Goal: Information Seeking & Learning: Check status

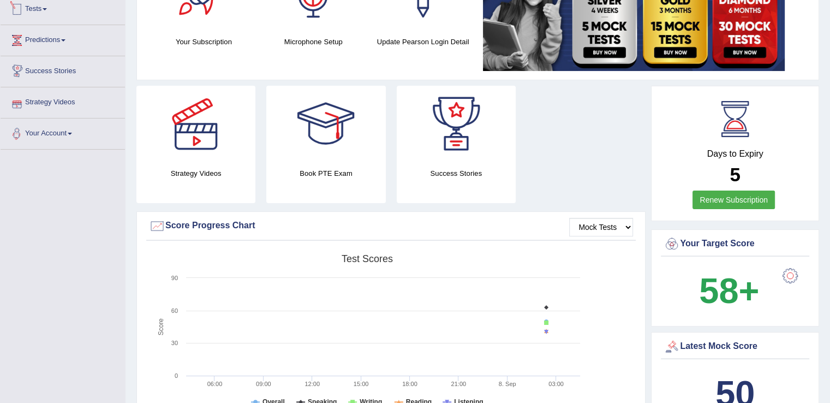
click at [44, 15] on link "Tests" at bounding box center [63, 7] width 124 height 27
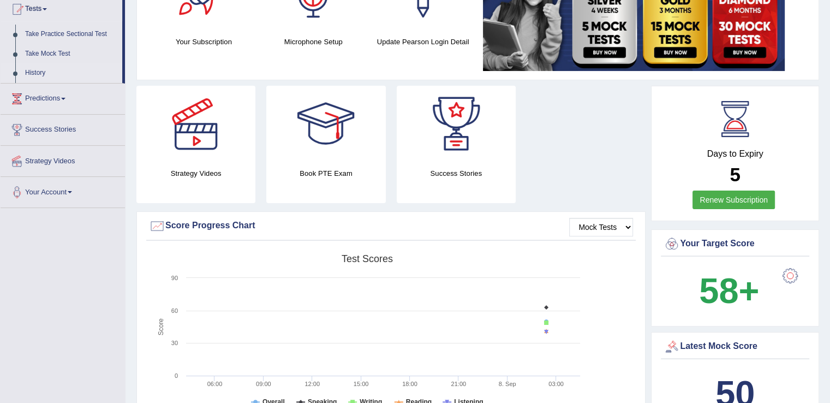
click at [35, 71] on link "History" at bounding box center [71, 73] width 102 height 20
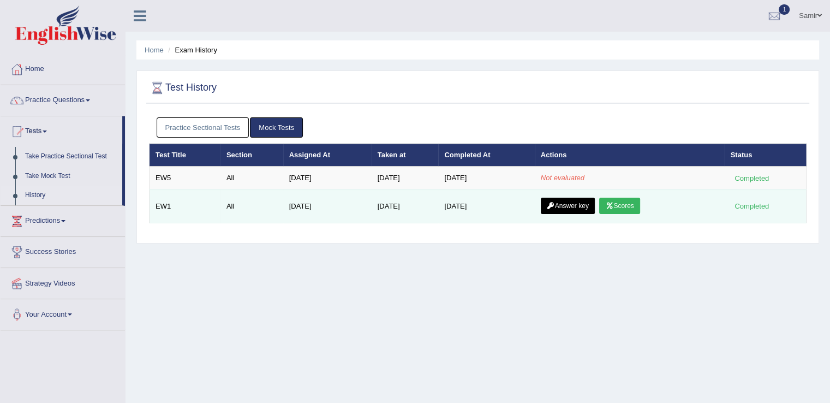
click at [575, 202] on link "Answer key" at bounding box center [568, 206] width 54 height 16
click at [622, 208] on link "Scores" at bounding box center [619, 206] width 40 height 16
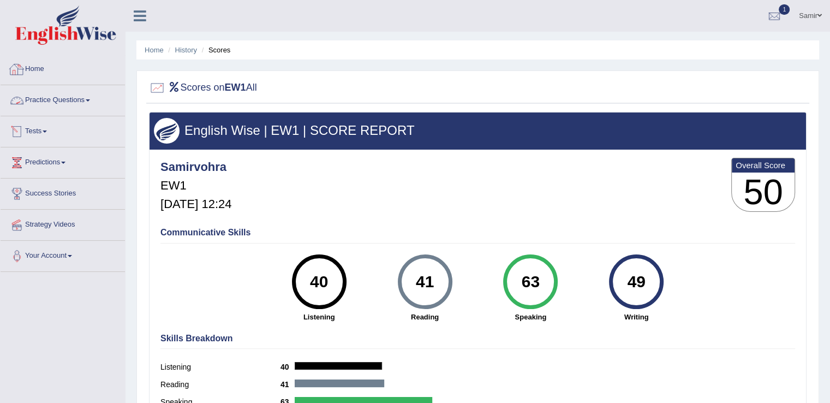
click at [42, 70] on link "Home" at bounding box center [63, 67] width 124 height 27
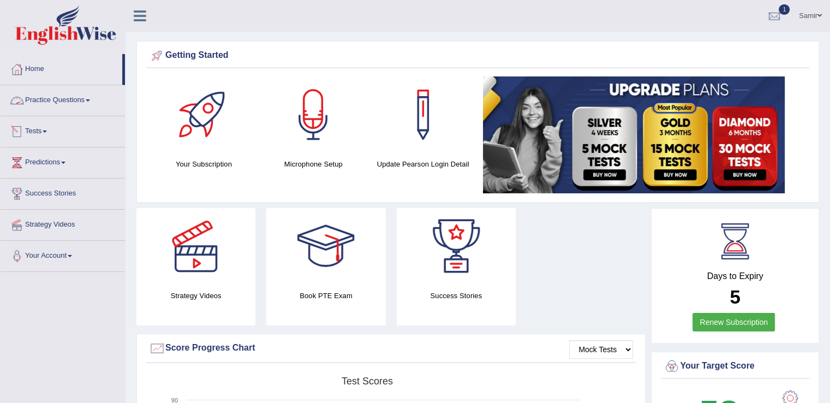
click at [43, 138] on link "Tests" at bounding box center [63, 129] width 124 height 27
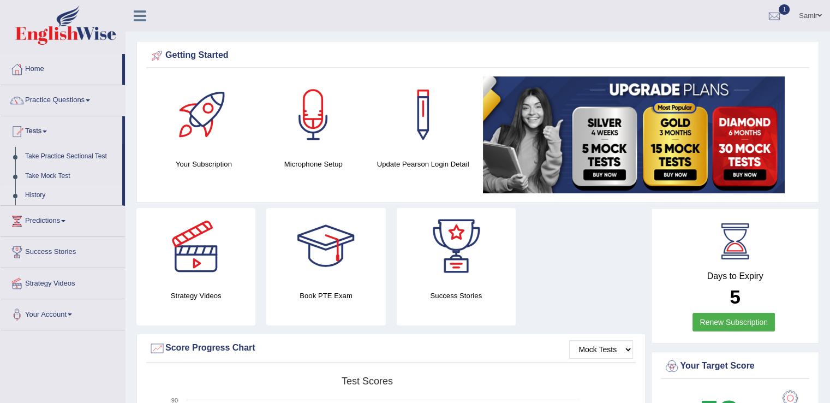
click at [34, 199] on link "History" at bounding box center [71, 196] width 102 height 20
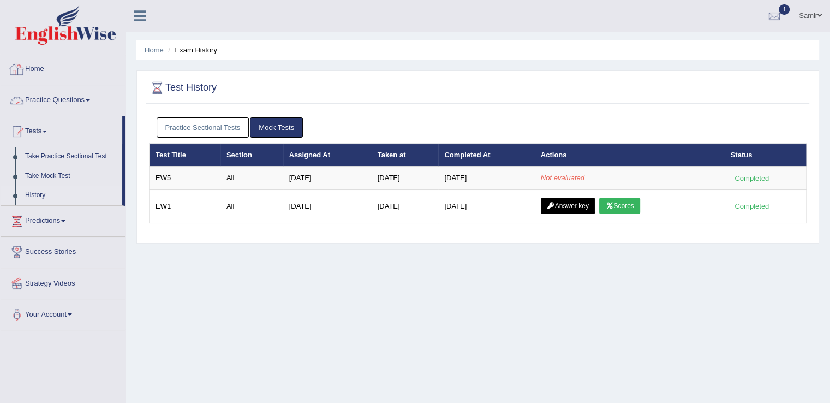
click at [49, 75] on link "Home" at bounding box center [63, 67] width 124 height 27
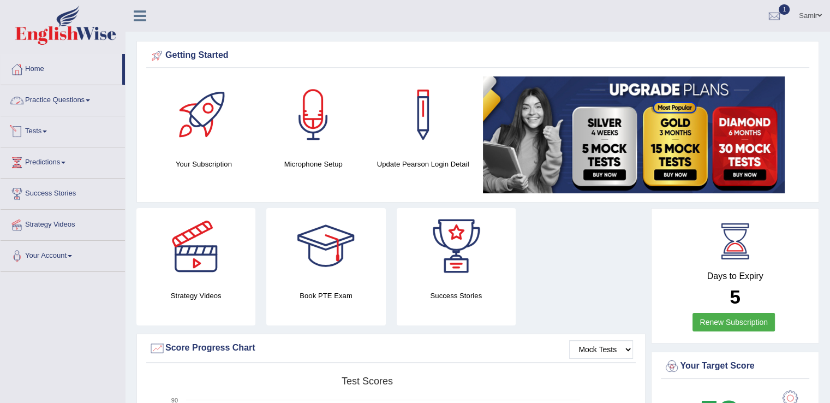
click at [34, 139] on link "Tests" at bounding box center [63, 129] width 124 height 27
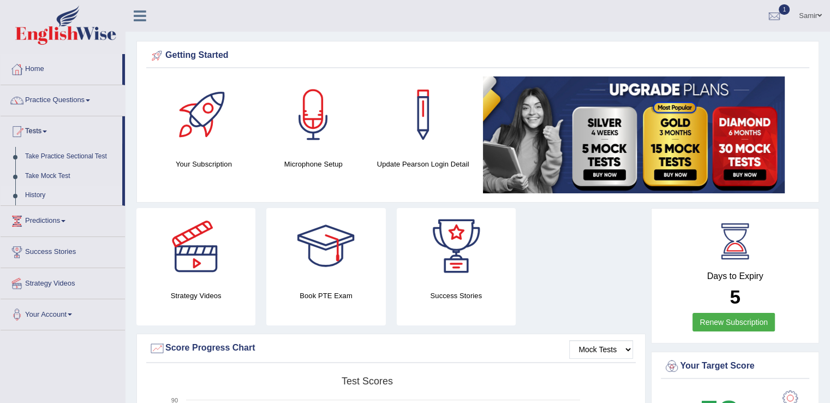
click at [41, 186] on link "History" at bounding box center [71, 196] width 102 height 20
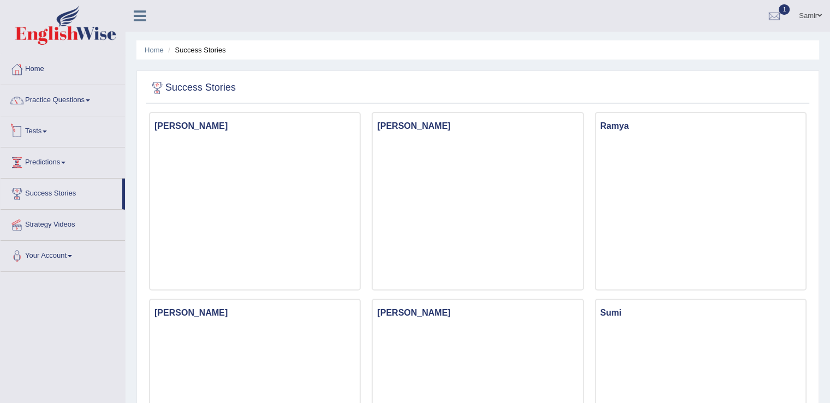
click at [41, 131] on link "Tests" at bounding box center [63, 129] width 124 height 27
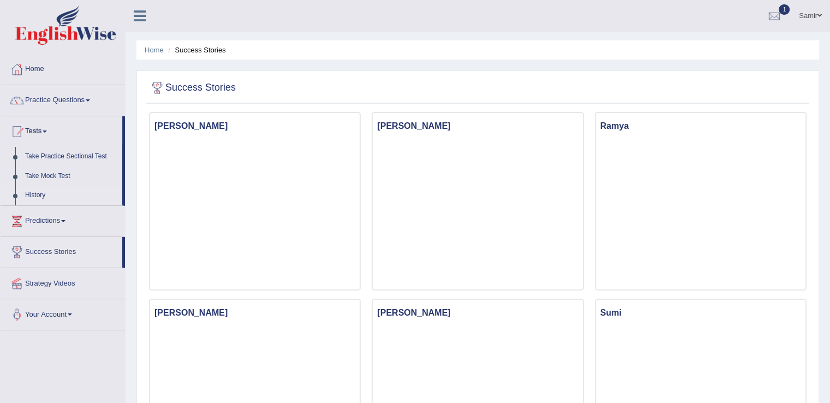
click at [35, 198] on link "History" at bounding box center [71, 196] width 102 height 20
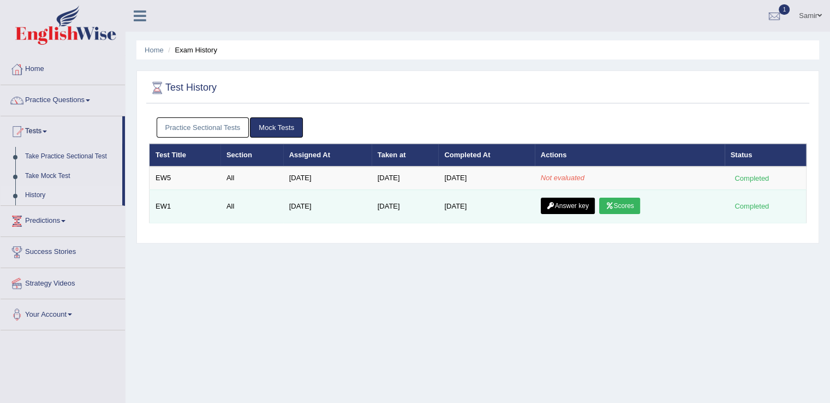
click at [624, 210] on link "Scores" at bounding box center [619, 206] width 40 height 16
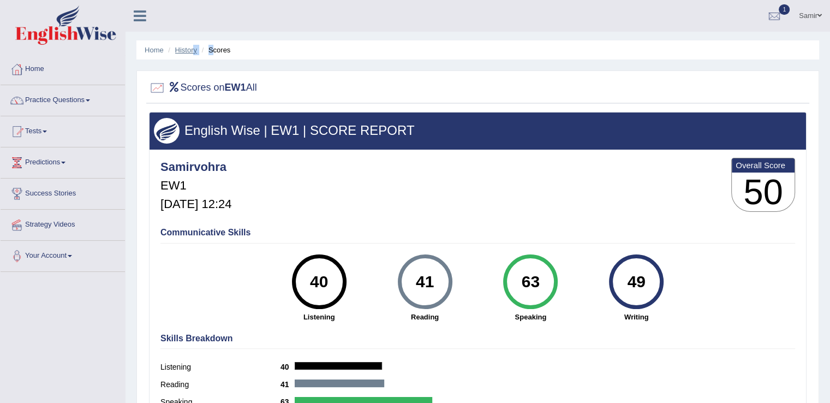
drag, startPoint x: 212, startPoint y: 52, endPoint x: 191, endPoint y: 46, distance: 21.4
click at [191, 46] on ul "Home History Scores" at bounding box center [477, 49] width 683 height 19
click at [191, 46] on link "History" at bounding box center [186, 50] width 22 height 8
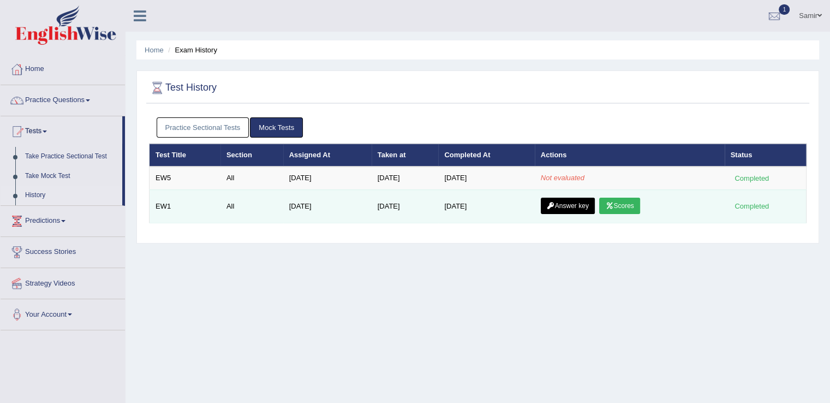
click at [566, 208] on link "Answer key" at bounding box center [568, 206] width 54 height 16
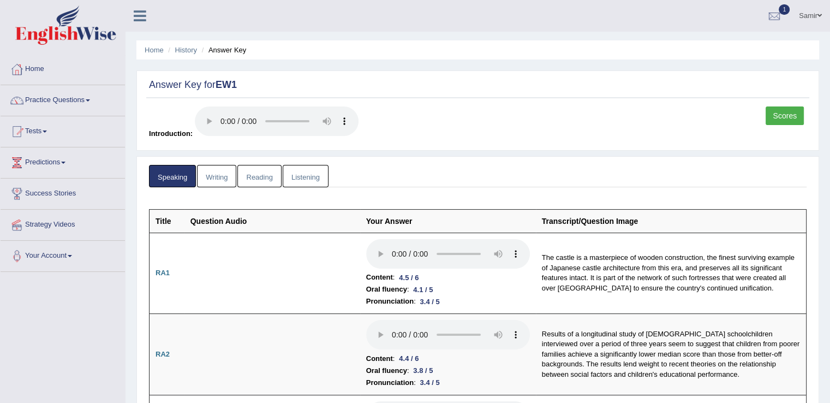
click at [218, 180] on link "Writing" at bounding box center [216, 176] width 39 height 22
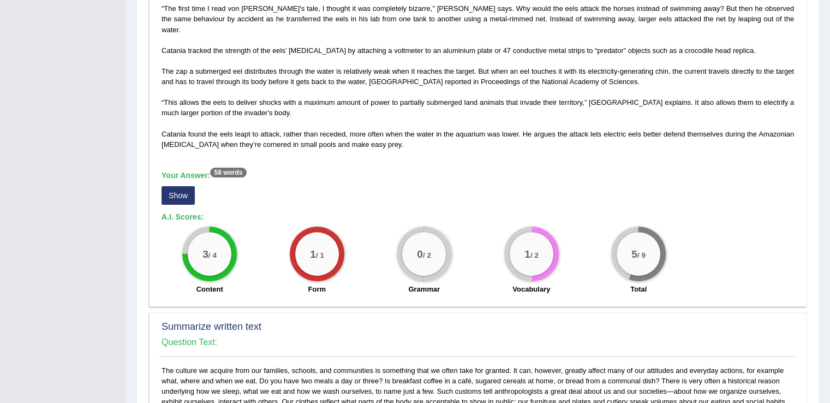
scroll to position [284, 0]
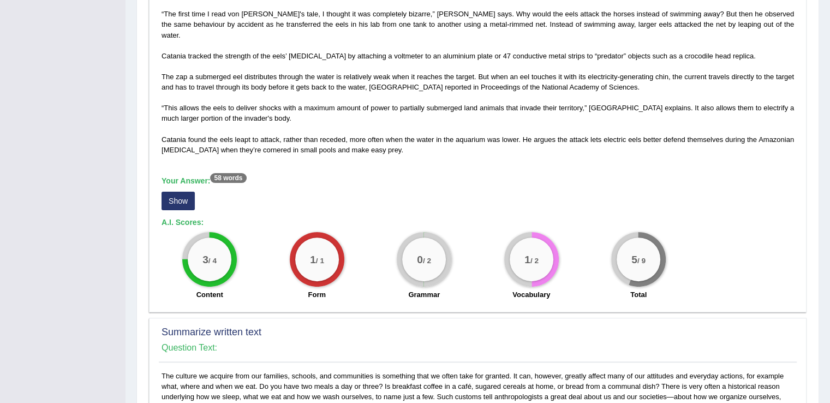
click at [825, 172] on div "Home History Answer Key Answer Key for EW1 Scores Introduction: Speaking Writin…" at bounding box center [478, 323] width 705 height 1214
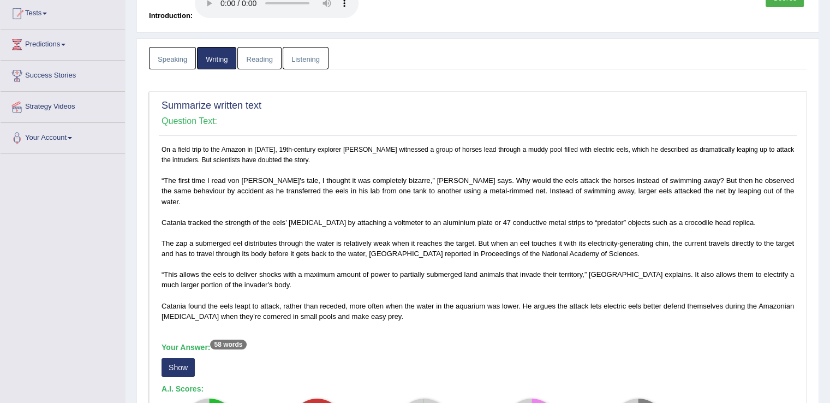
scroll to position [118, 0]
click at [271, 57] on link "Reading" at bounding box center [259, 58] width 44 height 22
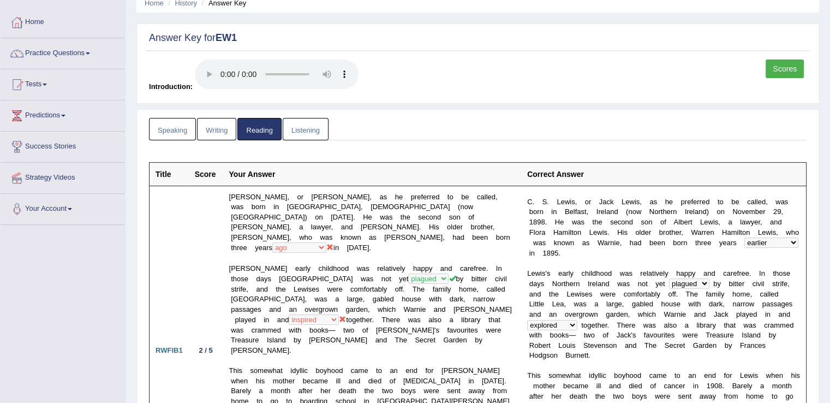
scroll to position [0, 0]
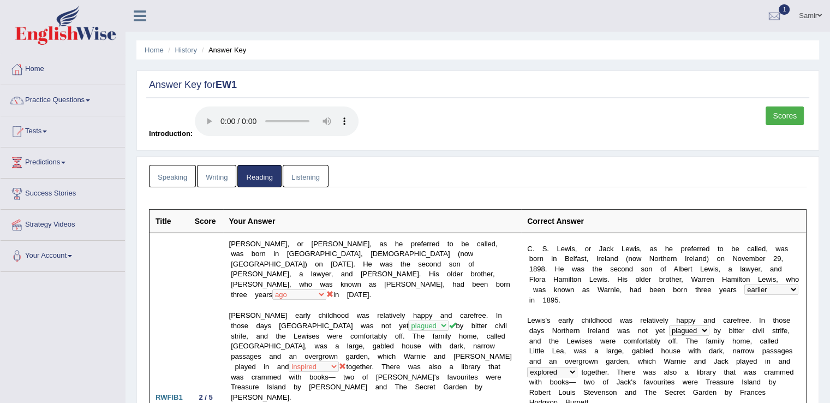
click at [302, 177] on link "Listening" at bounding box center [306, 176] width 46 height 22
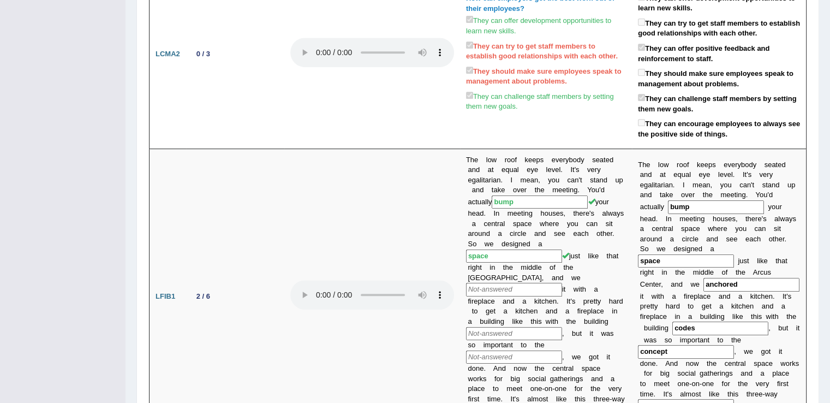
scroll to position [13, 0]
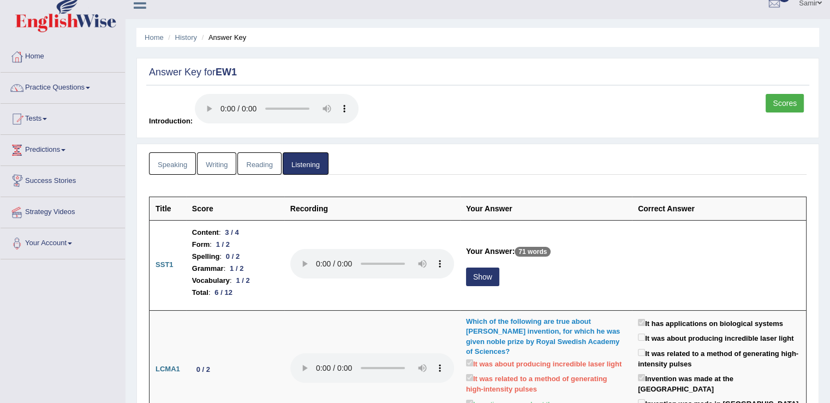
click at [208, 162] on link "Writing" at bounding box center [216, 163] width 39 height 22
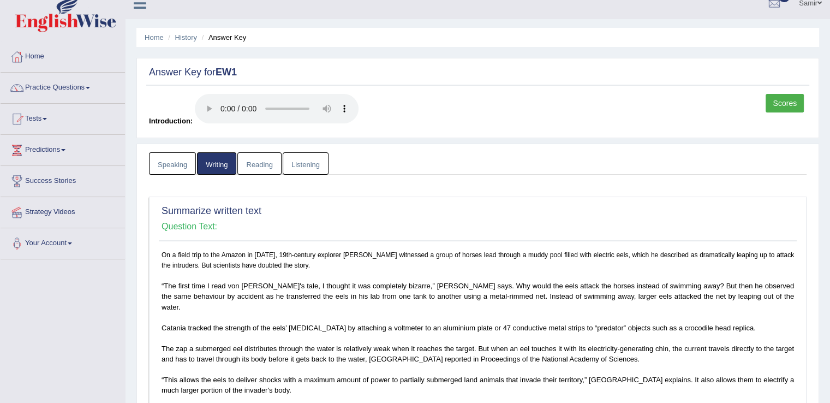
click at [176, 166] on link "Speaking" at bounding box center [172, 163] width 47 height 22
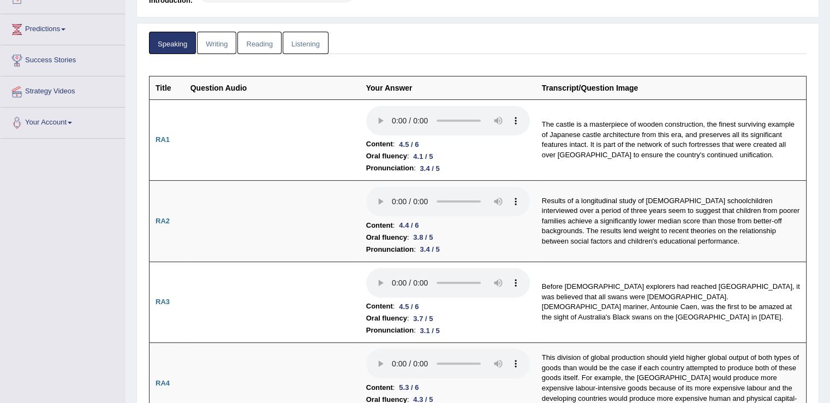
scroll to position [0, 0]
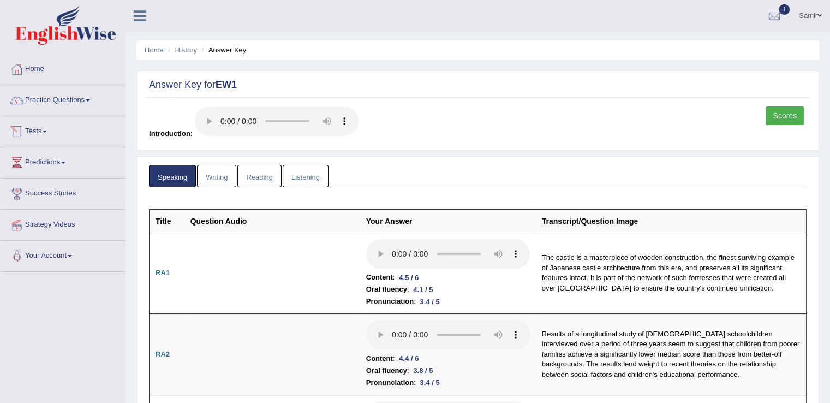
click at [33, 137] on link "Tests" at bounding box center [63, 129] width 124 height 27
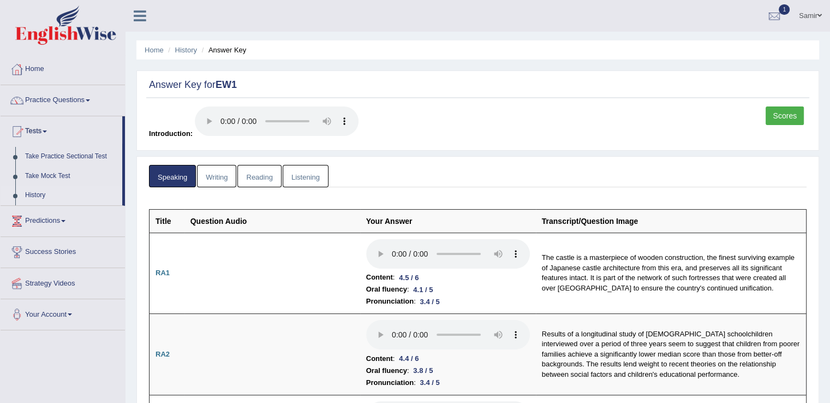
click at [30, 195] on link "History" at bounding box center [71, 196] width 102 height 20
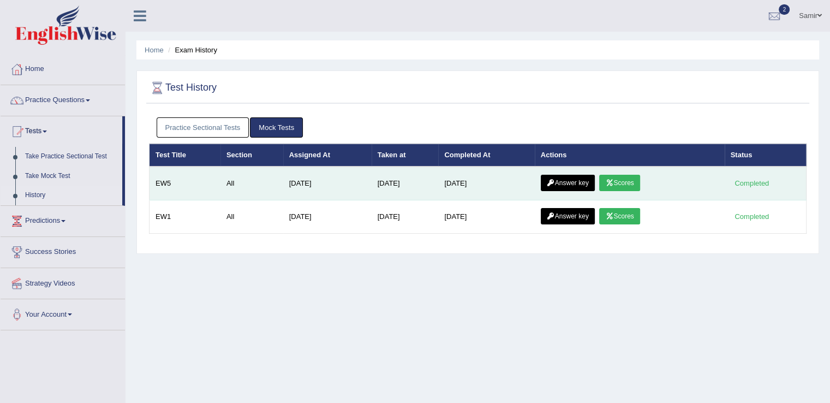
click at [613, 182] on icon at bounding box center [609, 183] width 8 height 7
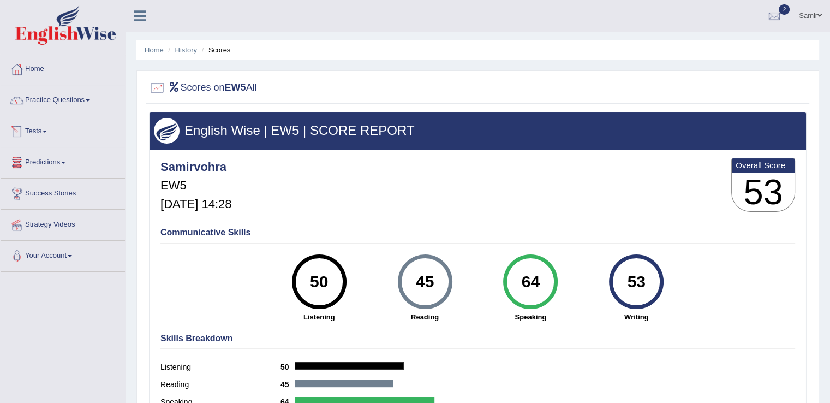
click at [45, 135] on link "Tests" at bounding box center [63, 129] width 124 height 27
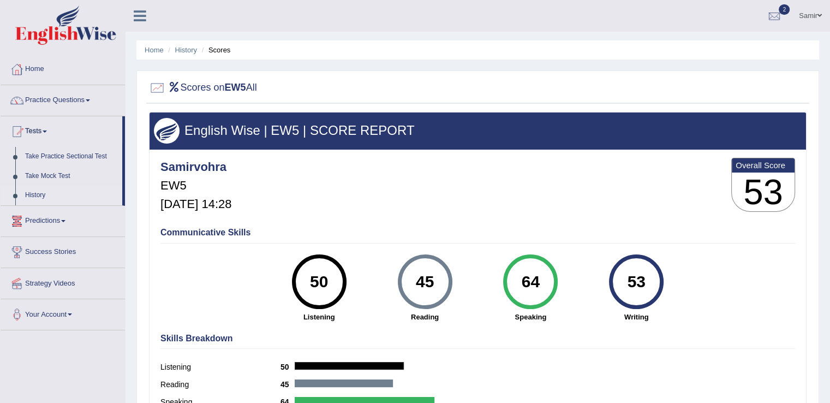
click at [35, 193] on link "History" at bounding box center [71, 196] width 102 height 20
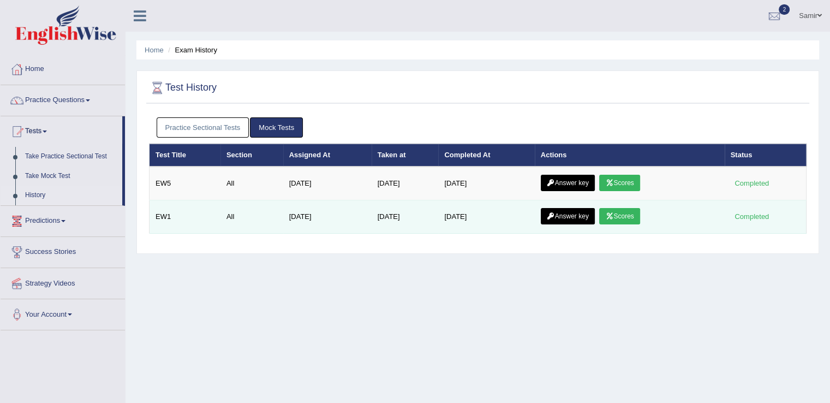
click at [613, 216] on icon at bounding box center [609, 216] width 8 height 7
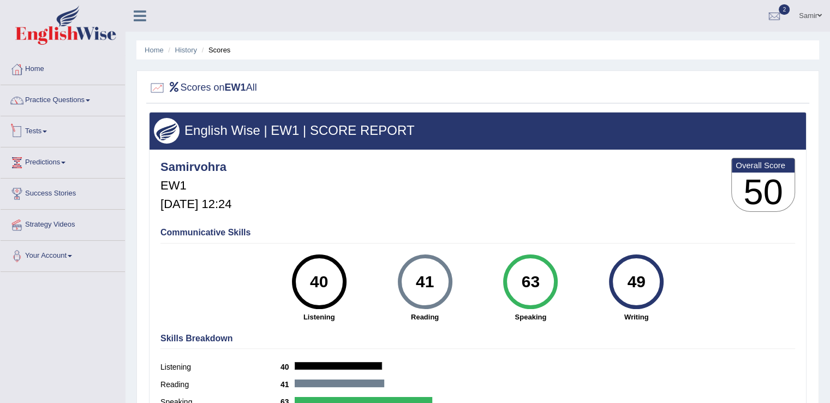
click at [37, 132] on link "Tests" at bounding box center [63, 129] width 124 height 27
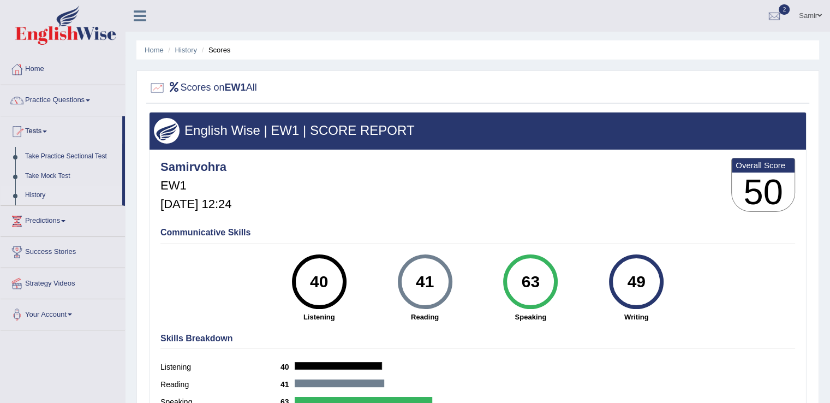
click at [44, 198] on link "History" at bounding box center [71, 196] width 102 height 20
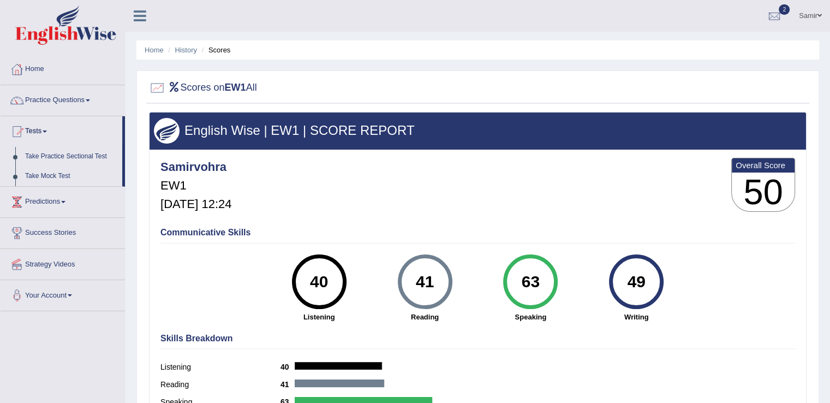
click at [44, 198] on ul "Home Practice Questions Speaking Practice Read Aloud Repeat Sentence Describe I…" at bounding box center [63, 182] width 124 height 257
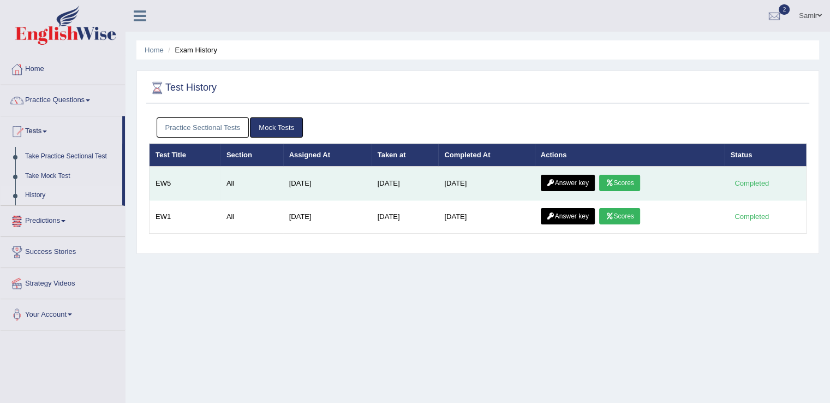
click at [615, 187] on link "Scores" at bounding box center [619, 183] width 40 height 16
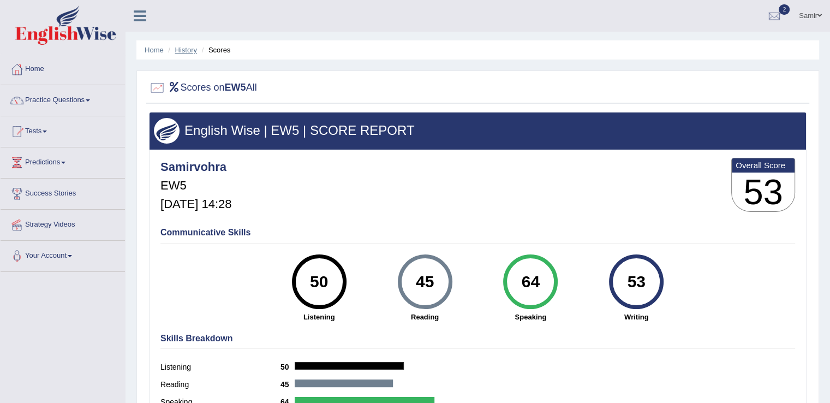
click at [186, 53] on link "History" at bounding box center [186, 50] width 22 height 8
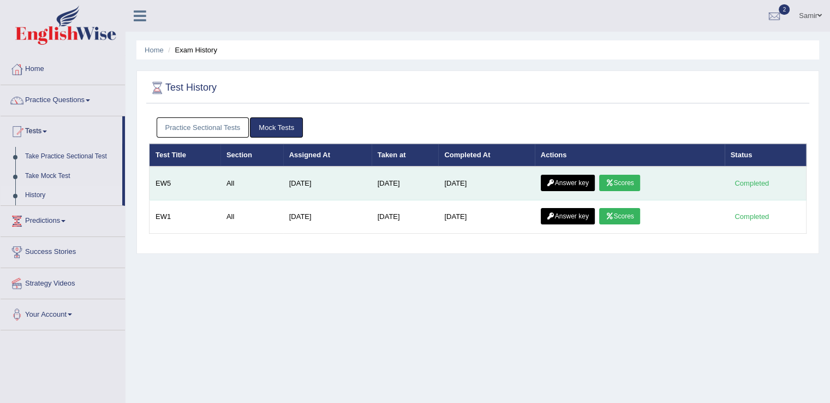
click at [558, 184] on link "Answer key" at bounding box center [568, 183] width 54 height 16
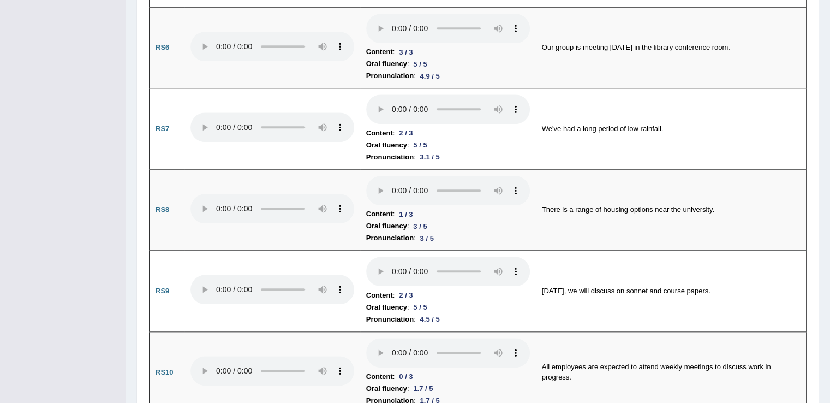
drag, startPoint x: 838, startPoint y: 120, endPoint x: 838, endPoint y: 174, distance: 54.6
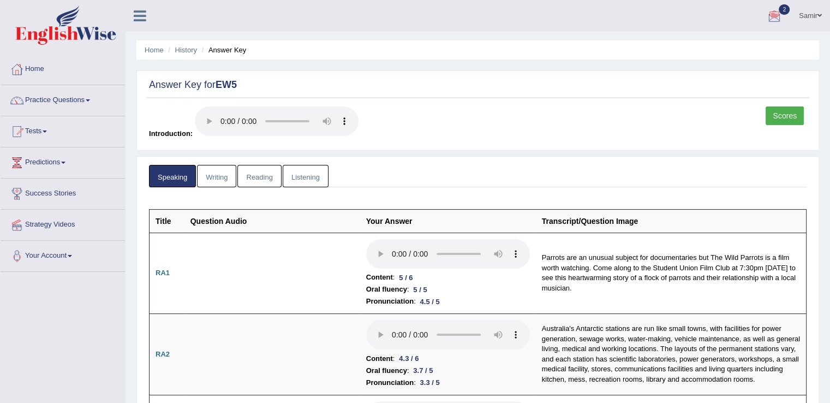
click at [223, 181] on link "Writing" at bounding box center [216, 176] width 39 height 22
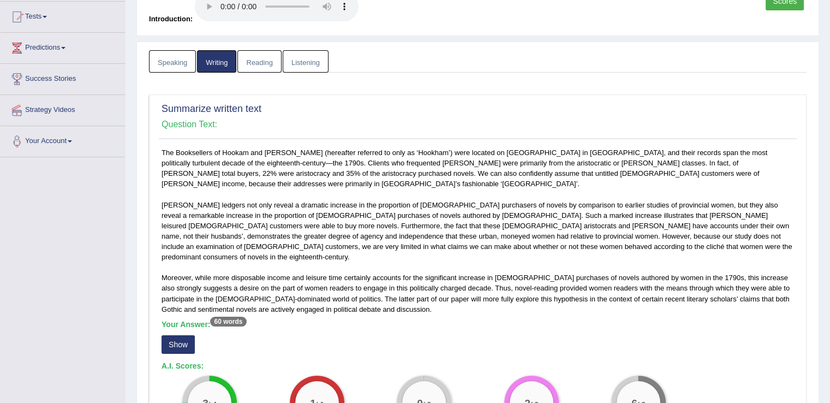
scroll to position [111, 0]
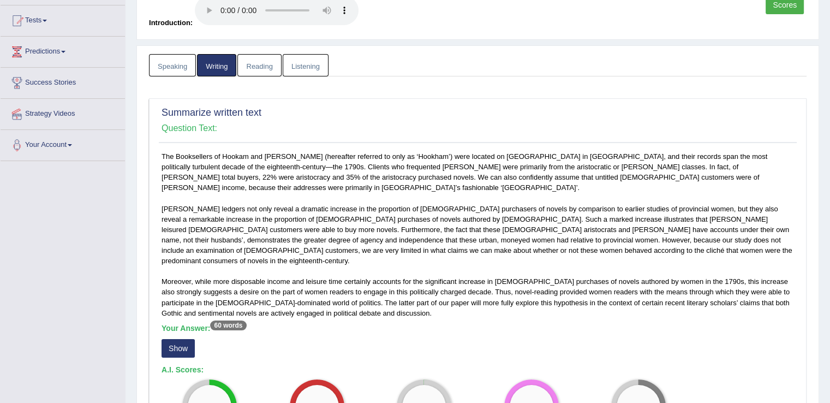
drag, startPoint x: 830, startPoint y: 130, endPoint x: 830, endPoint y: 80, distance: 50.8
click at [830, 80] on html "Toggle navigation Home Practice Questions Speaking Practice Read Aloud Repeat S…" at bounding box center [415, 90] width 830 height 403
click at [244, 63] on link "Reading" at bounding box center [259, 65] width 44 height 22
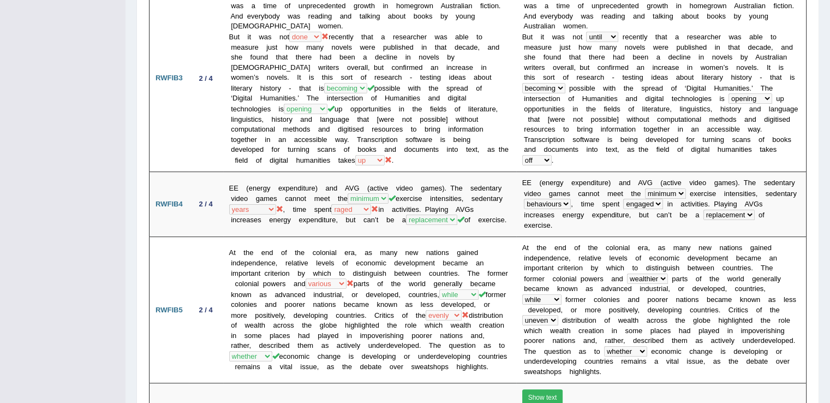
scroll to position [526, 0]
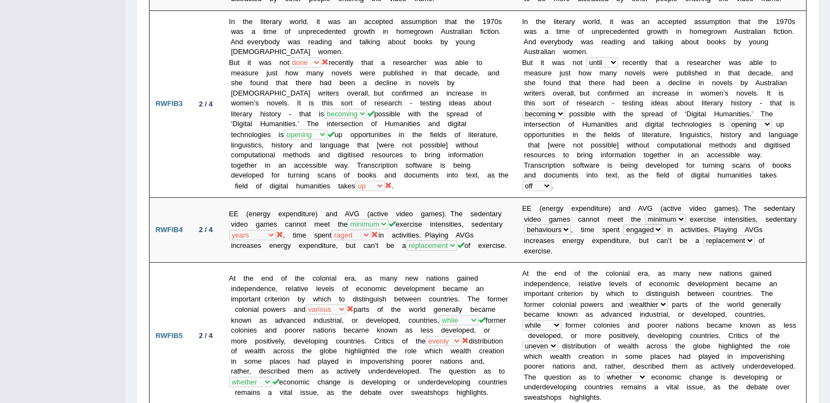
drag, startPoint x: 827, startPoint y: 182, endPoint x: 838, endPoint y: 81, distance: 100.9
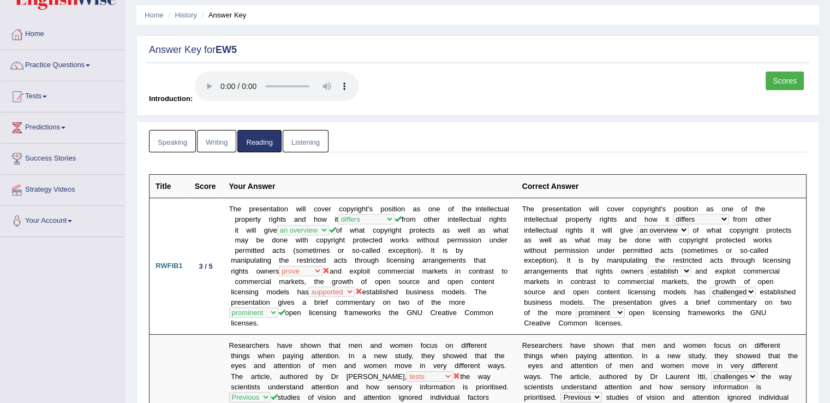
scroll to position [28, 0]
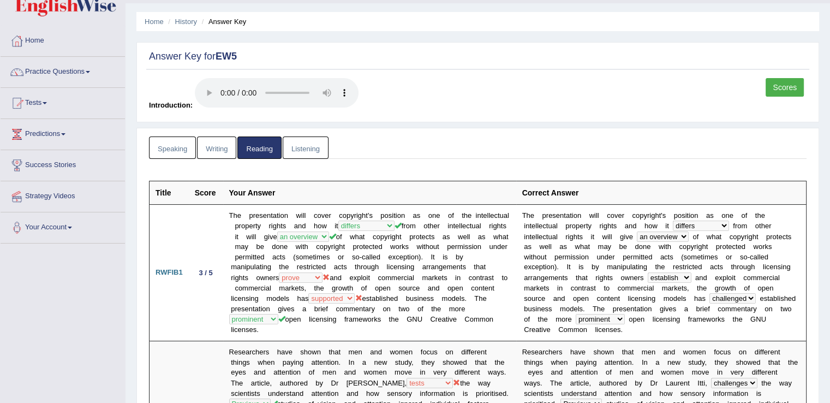
click at [304, 142] on link "Listening" at bounding box center [306, 147] width 46 height 22
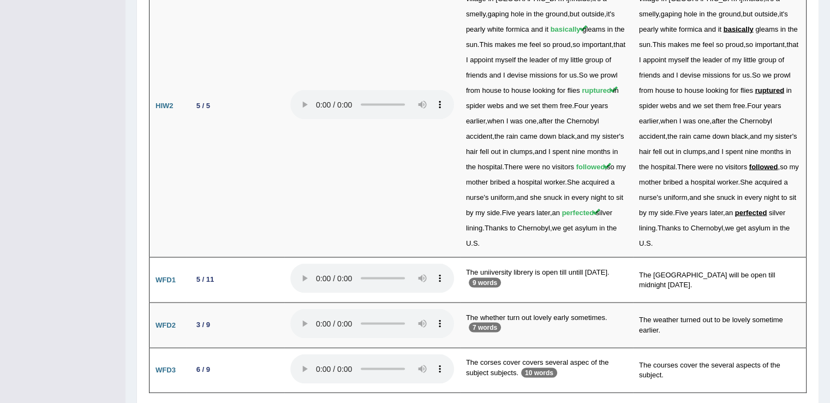
scroll to position [2124, 0]
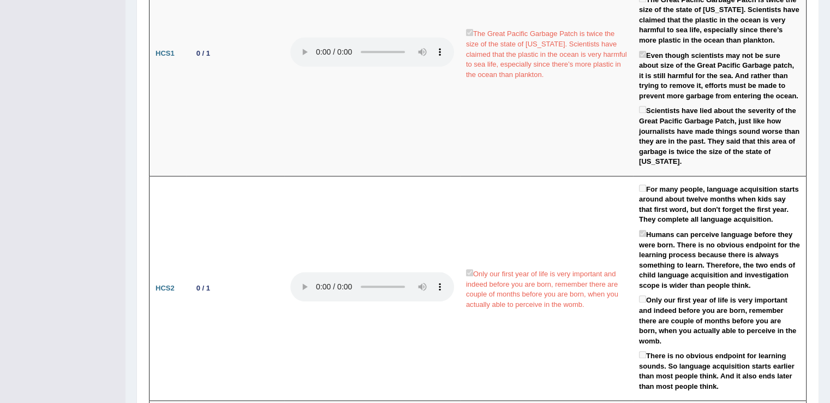
scroll to position [0, 0]
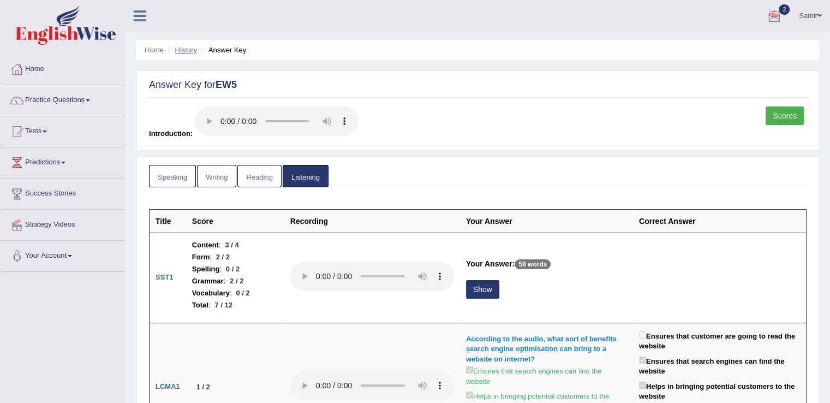
click at [181, 51] on link "History" at bounding box center [186, 50] width 22 height 8
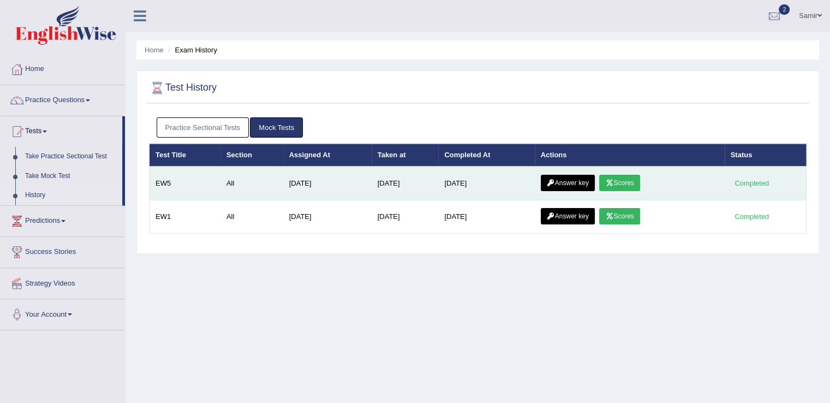
click at [616, 186] on link "Scores" at bounding box center [619, 183] width 40 height 16
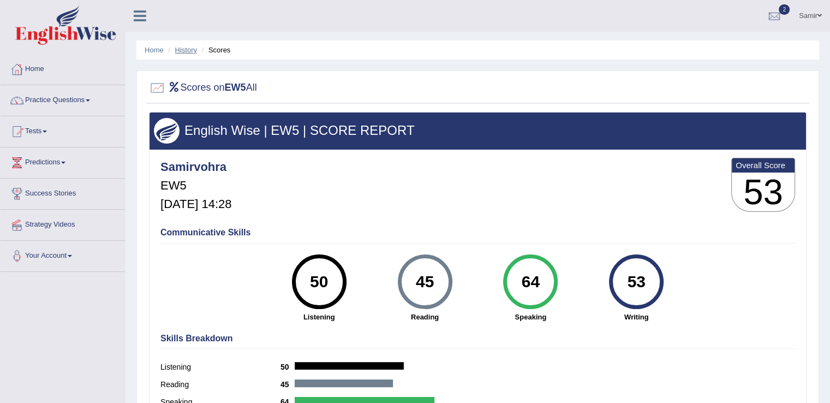
click at [192, 50] on link "History" at bounding box center [186, 50] width 22 height 8
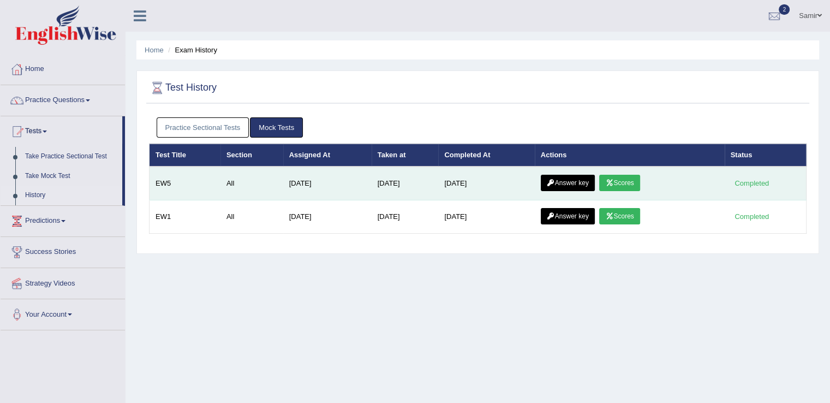
click at [589, 181] on link "Answer key" at bounding box center [568, 183] width 54 height 16
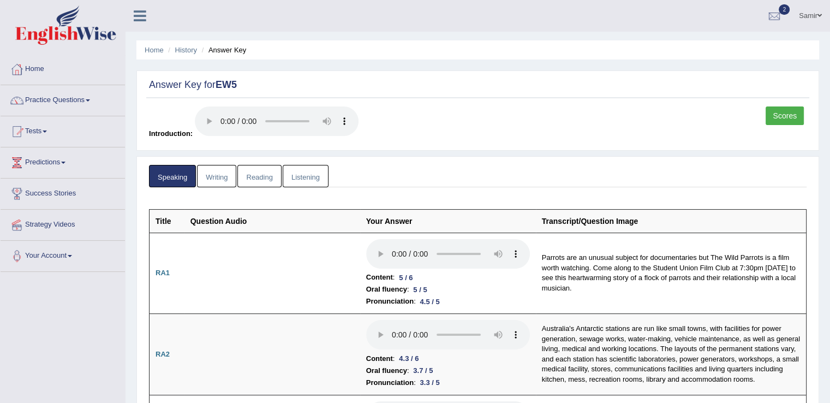
click at [830, 45] on html "Toggle navigation Home Practice Questions Speaking Practice Read Aloud Repeat S…" at bounding box center [415, 201] width 830 height 403
click at [187, 52] on link "History" at bounding box center [186, 50] width 22 height 8
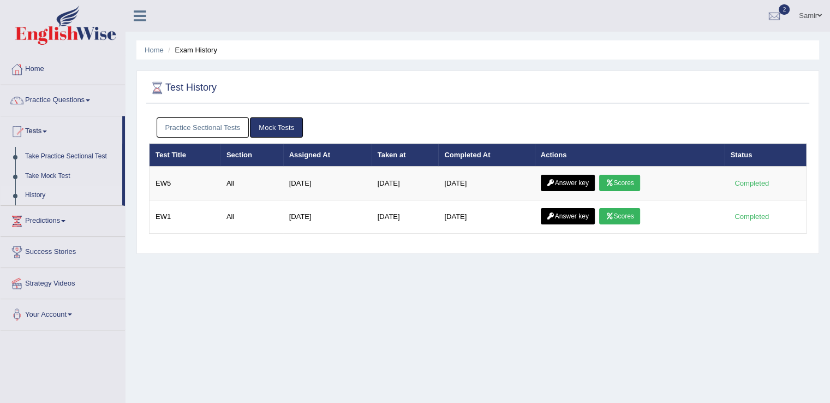
click at [617, 218] on link "Scores" at bounding box center [619, 216] width 40 height 16
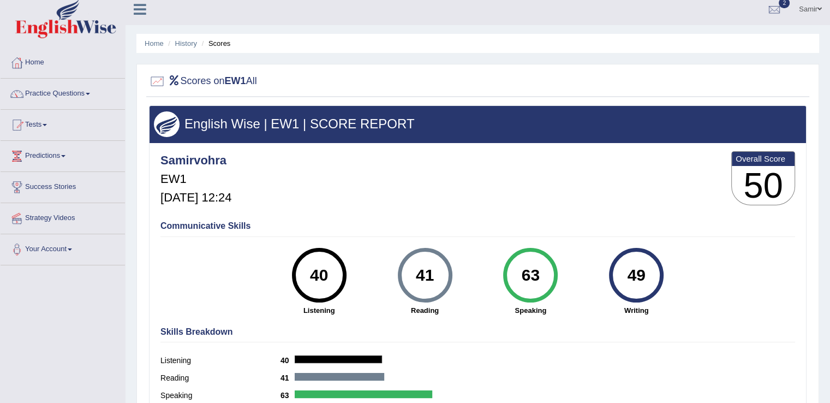
scroll to position [5, 0]
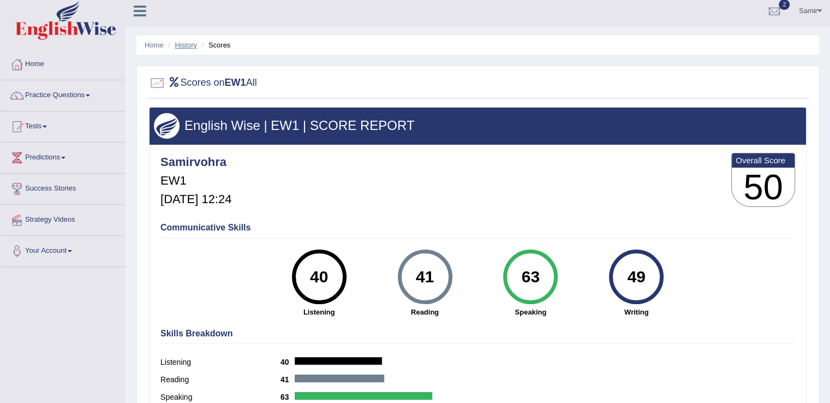
click at [192, 45] on link "History" at bounding box center [186, 45] width 22 height 8
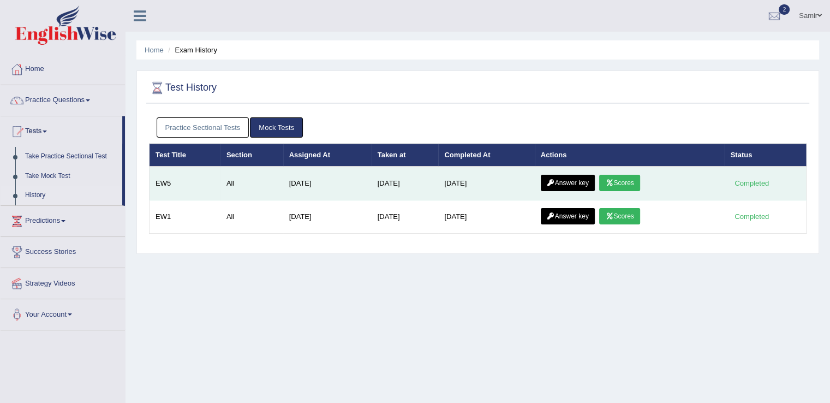
click at [578, 181] on link "Answer key" at bounding box center [568, 183] width 54 height 16
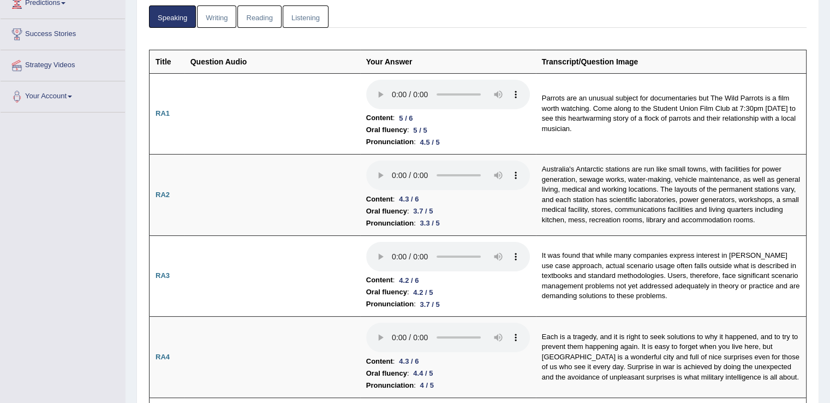
scroll to position [204, 0]
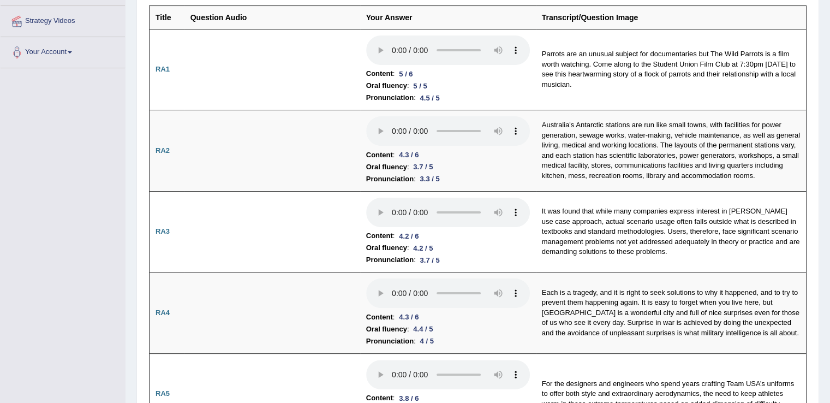
drag, startPoint x: 838, startPoint y: 31, endPoint x: 838, endPoint y: 51, distance: 19.6
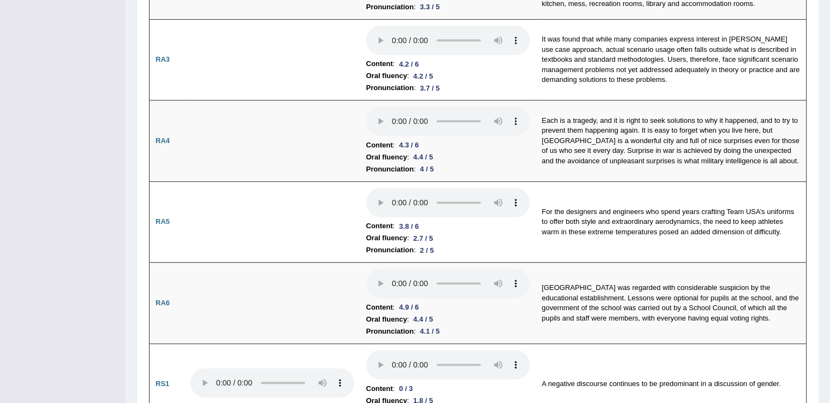
scroll to position [0, 0]
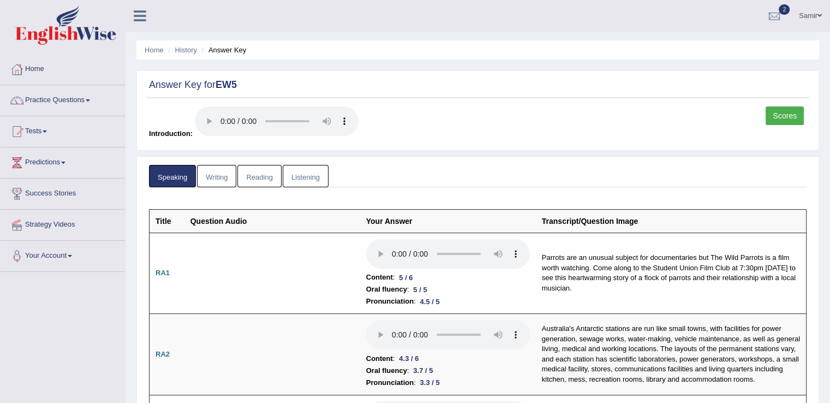
click at [211, 166] on link "Writing" at bounding box center [216, 176] width 39 height 22
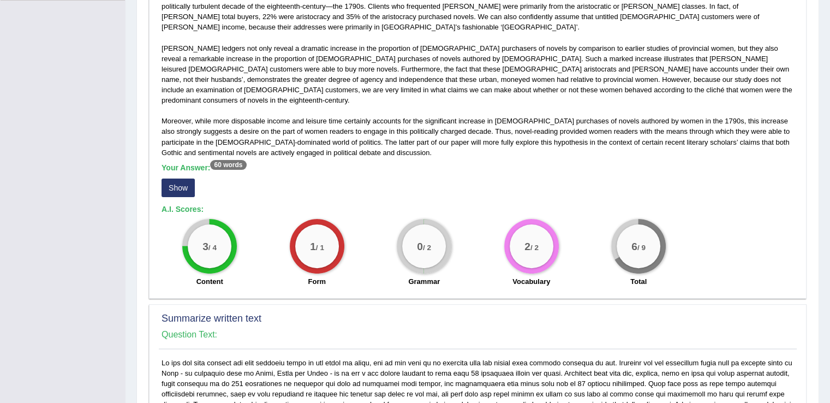
scroll to position [268, 0]
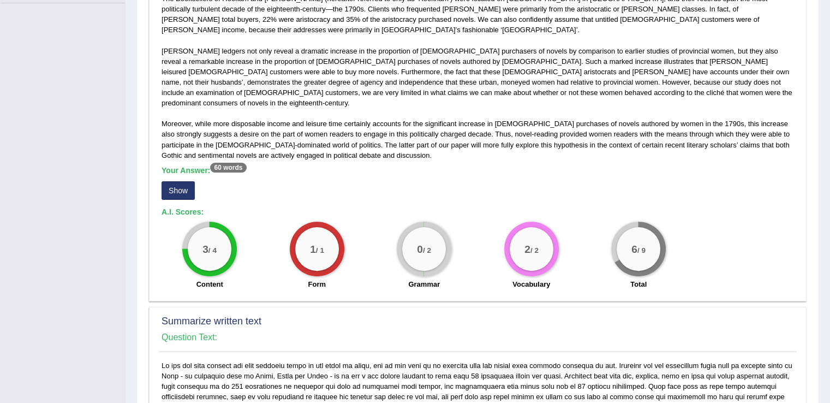
click at [185, 181] on button "Show" at bounding box center [178, 190] width 33 height 19
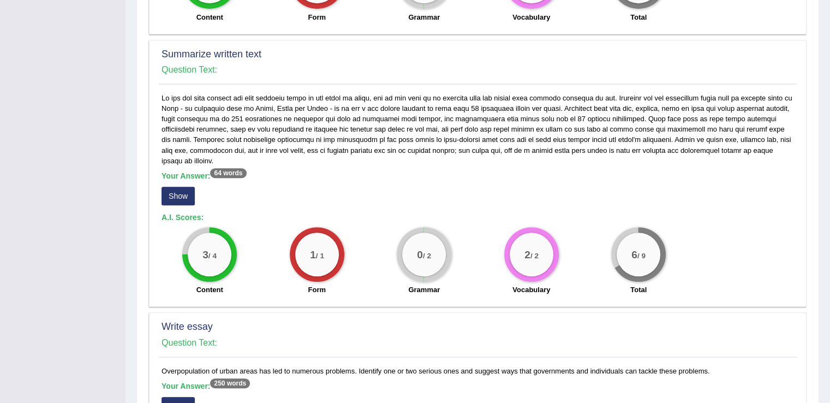
scroll to position [551, 0]
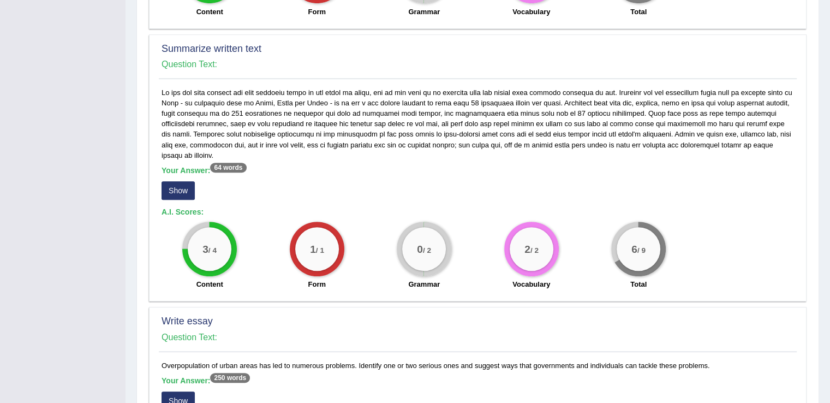
click at [181, 181] on button "Show" at bounding box center [178, 190] width 33 height 19
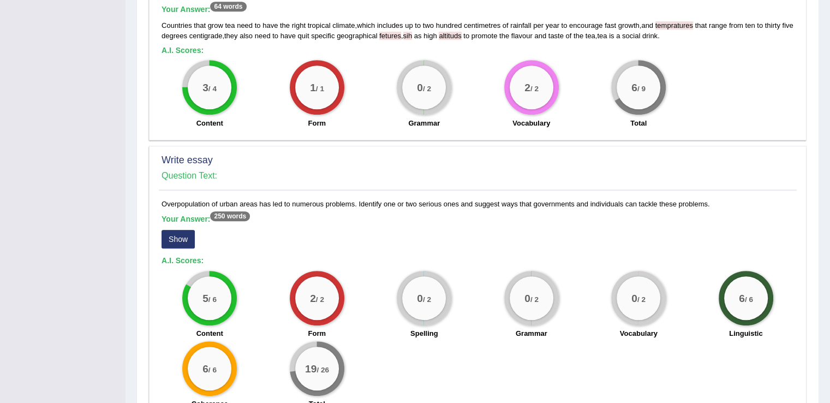
scroll to position [748, 0]
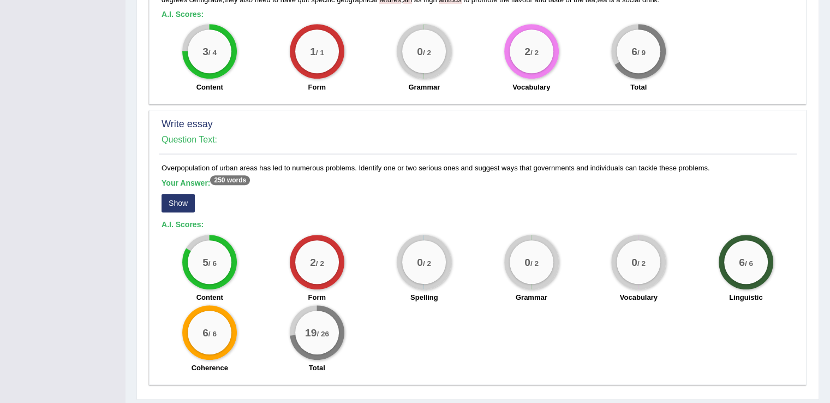
click at [176, 194] on button "Show" at bounding box center [178, 203] width 33 height 19
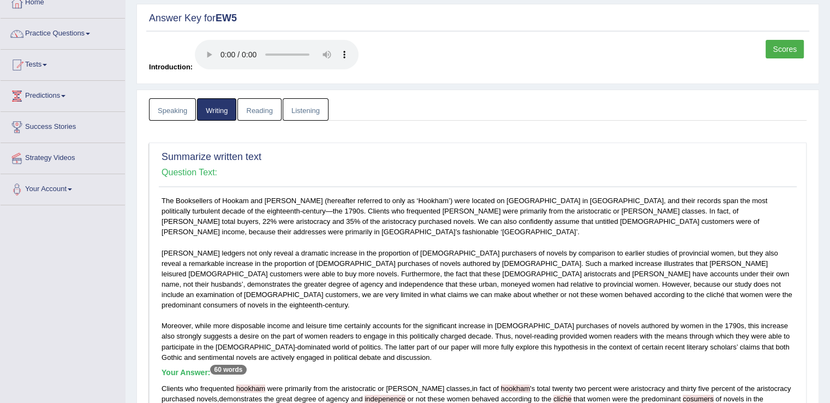
scroll to position [0, 0]
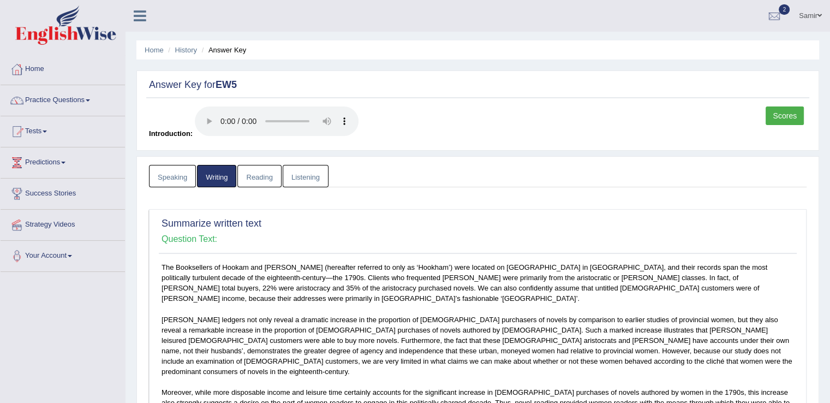
click at [264, 181] on link "Reading" at bounding box center [259, 176] width 44 height 22
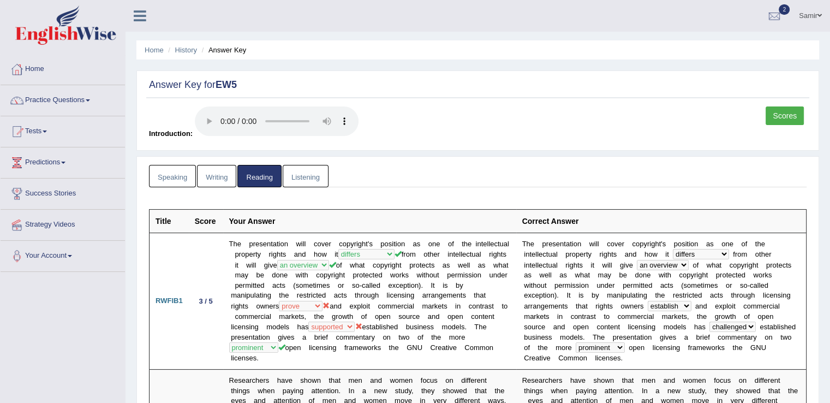
click at [313, 176] on link "Listening" at bounding box center [306, 176] width 46 height 22
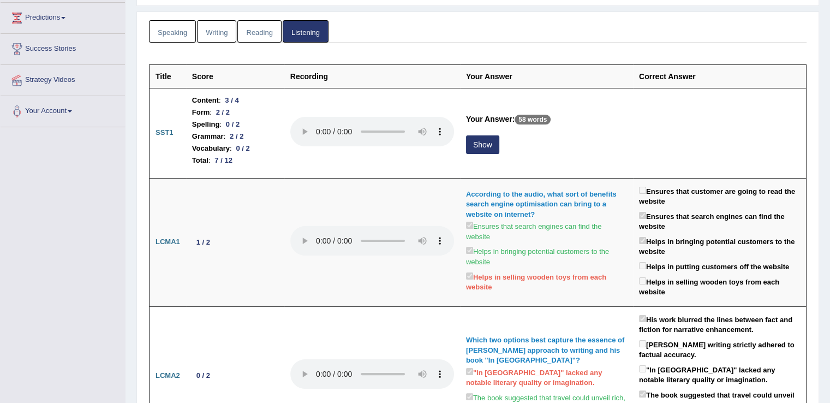
scroll to position [139, 0]
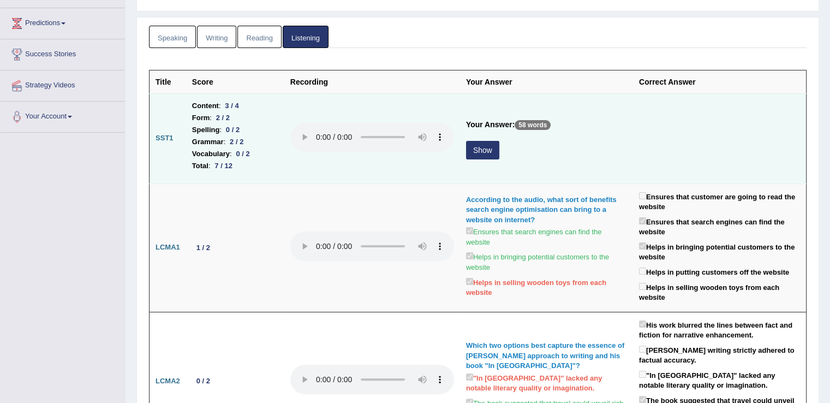
click at [490, 150] on button "Show" at bounding box center [482, 150] width 33 height 19
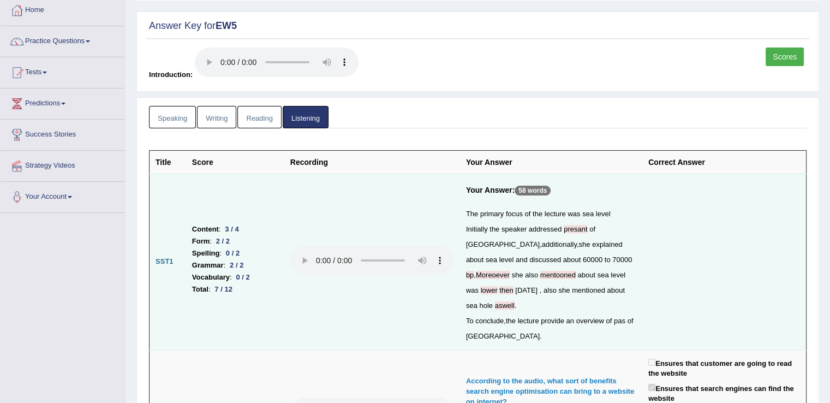
scroll to position [0, 0]
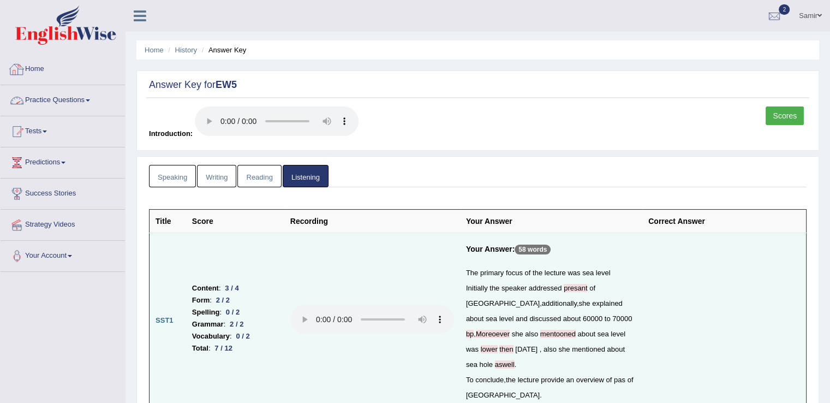
click at [34, 64] on link "Home" at bounding box center [63, 67] width 124 height 27
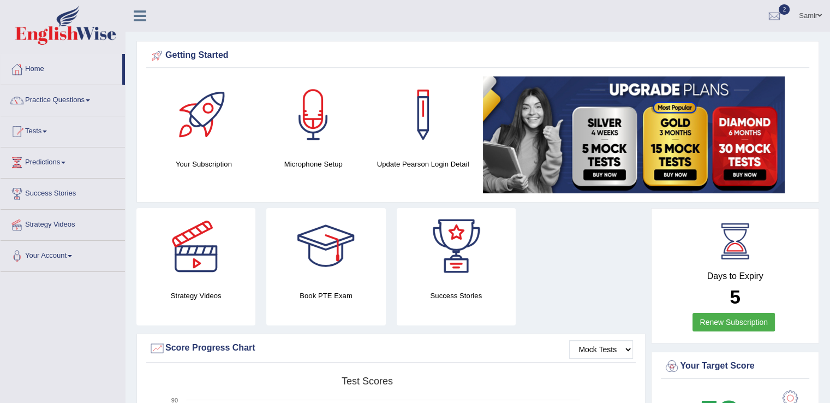
click at [65, 168] on link "Predictions" at bounding box center [63, 160] width 124 height 27
click at [55, 190] on link "Latest Predictions" at bounding box center [71, 188] width 102 height 20
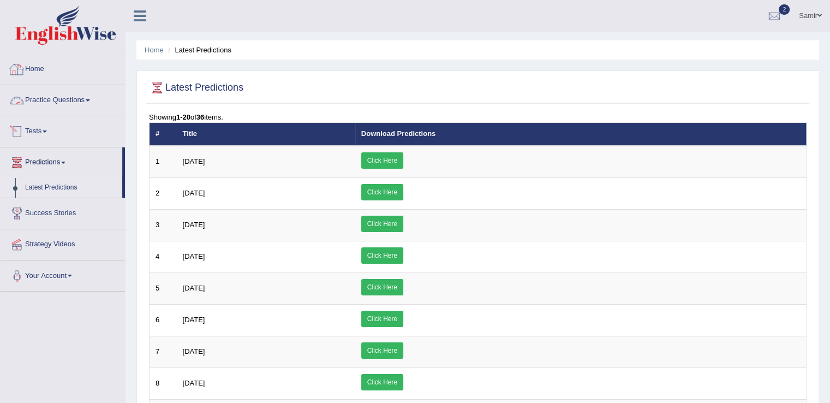
click at [43, 66] on link "Home" at bounding box center [63, 67] width 124 height 27
